Goal: Navigation & Orientation: Find specific page/section

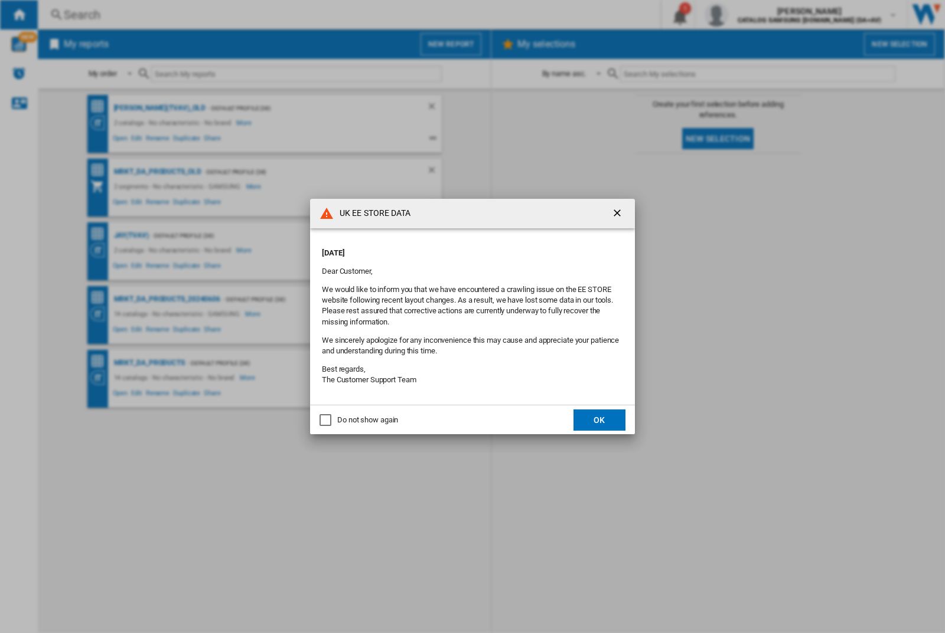
click at [447, 249] on p "[DATE]" at bounding box center [472, 253] width 301 height 11
click at [751, 15] on div "UK EE STORE DATA [DATE] Dear Customer, We would like to inform you that we have…" at bounding box center [472, 316] width 945 height 633
click at [447, 249] on p "[DATE]" at bounding box center [472, 253] width 301 height 11
click at [751, 15] on div "UK EE STORE DATA [DATE] Dear Customer, We would like to inform you that we have…" at bounding box center [472, 316] width 945 height 633
click at [447, 249] on p "[DATE]" at bounding box center [472, 253] width 301 height 11
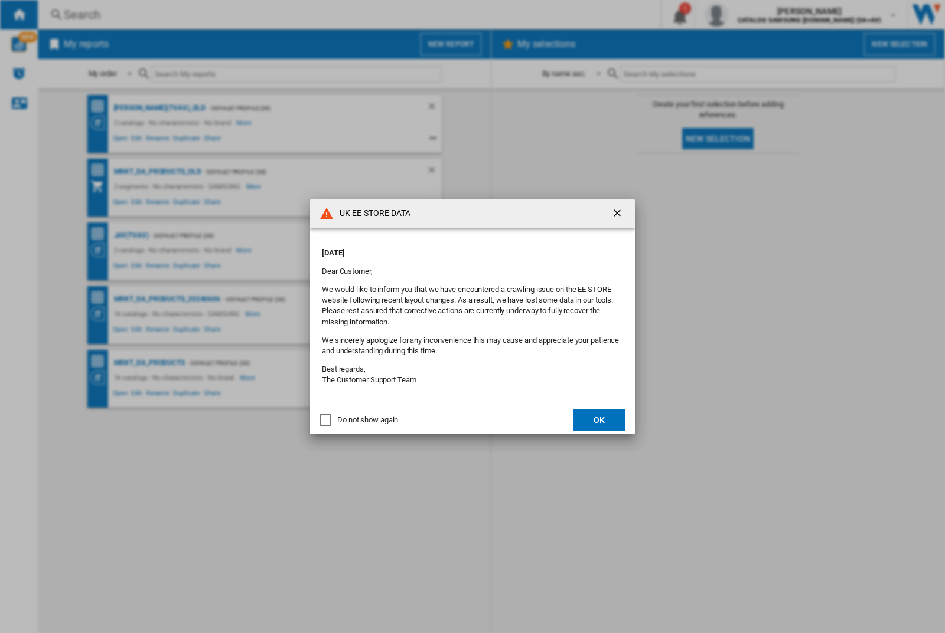
click at [751, 15] on div "UK EE STORE DATA [DATE] Dear Customer, We would like to inform you that we have…" at bounding box center [472, 316] width 945 height 633
click at [447, 249] on p "[DATE]" at bounding box center [472, 253] width 301 height 11
click at [751, 15] on div "UK EE STORE DATA [DATE] Dear Customer, We would like to inform you that we have…" at bounding box center [472, 316] width 945 height 633
click at [447, 249] on p "[DATE]" at bounding box center [472, 253] width 301 height 11
click at [751, 15] on div "UK EE STORE DATA [DATE] Dear Customer, We would like to inform you that we have…" at bounding box center [472, 316] width 945 height 633
